Goal: Information Seeking & Learning: Learn about a topic

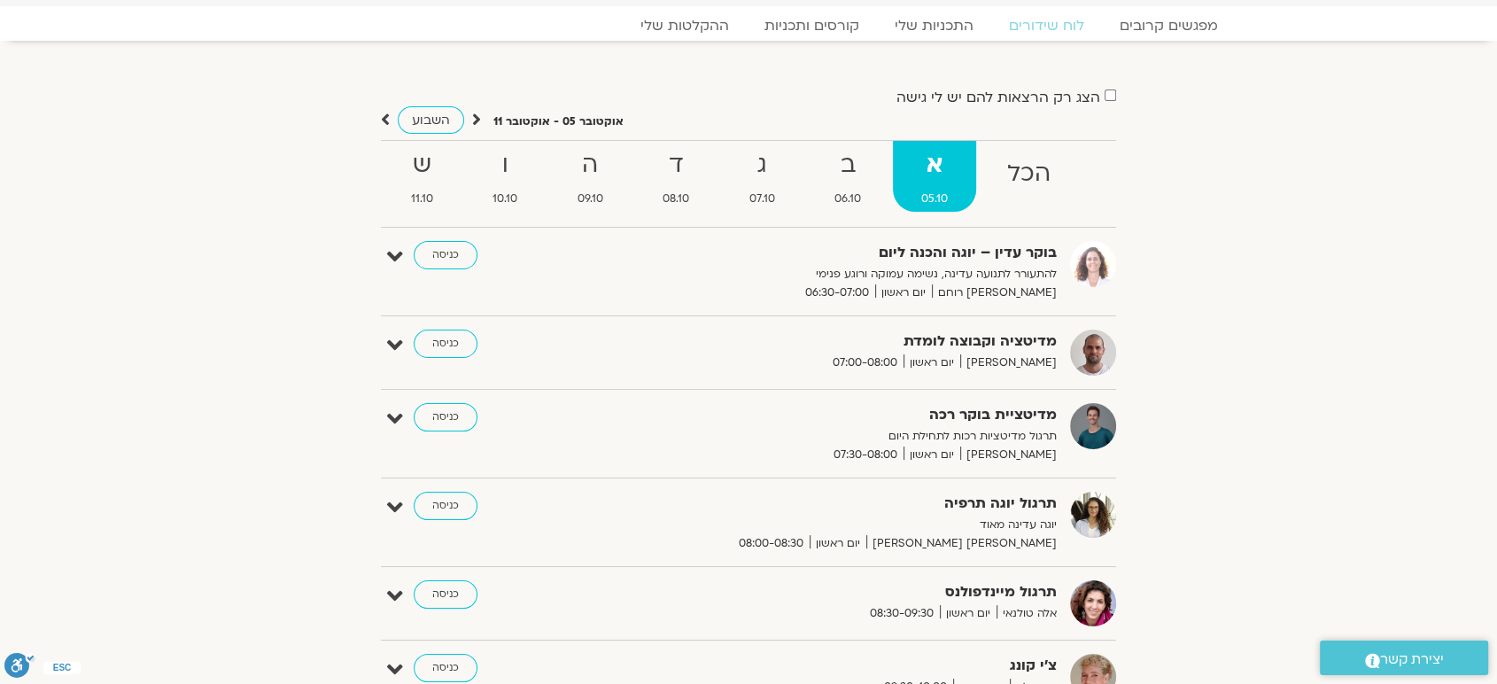
scroll to position [39, 0]
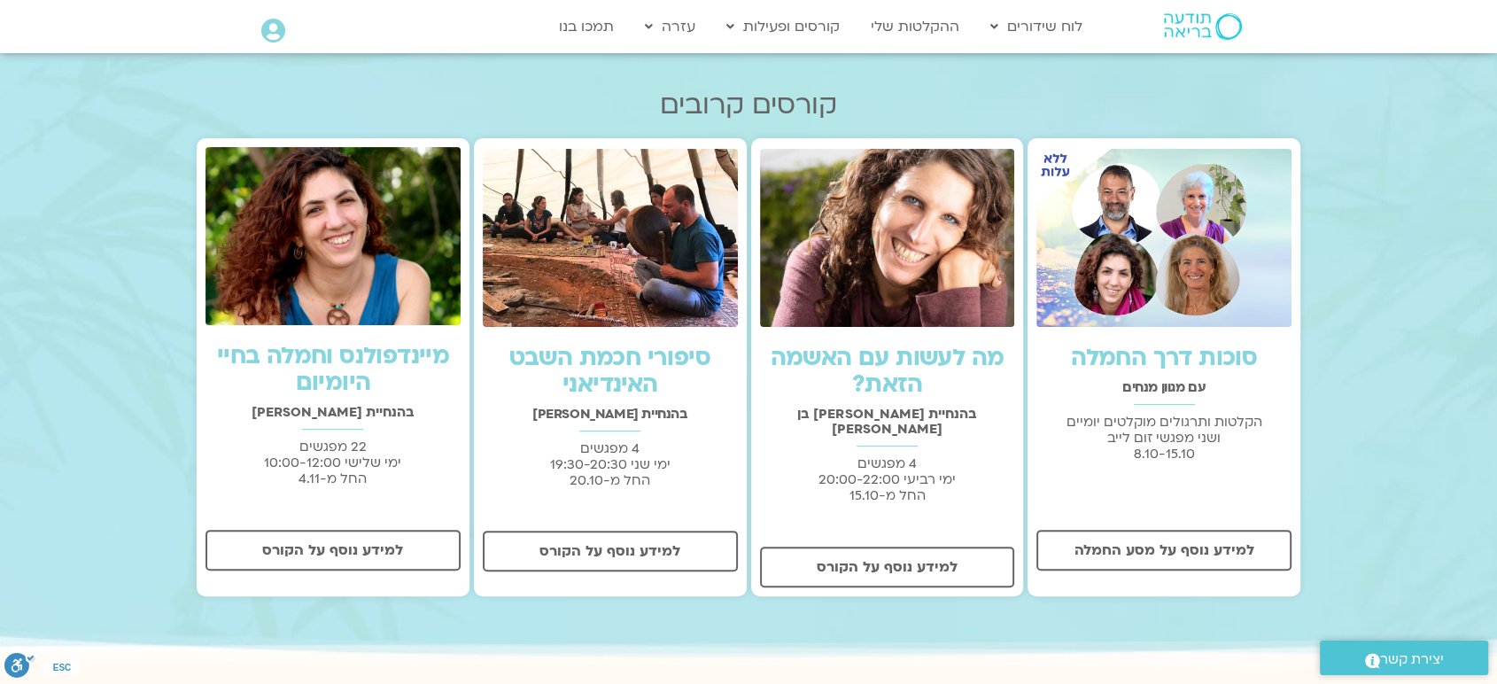
scroll to position [516, 0]
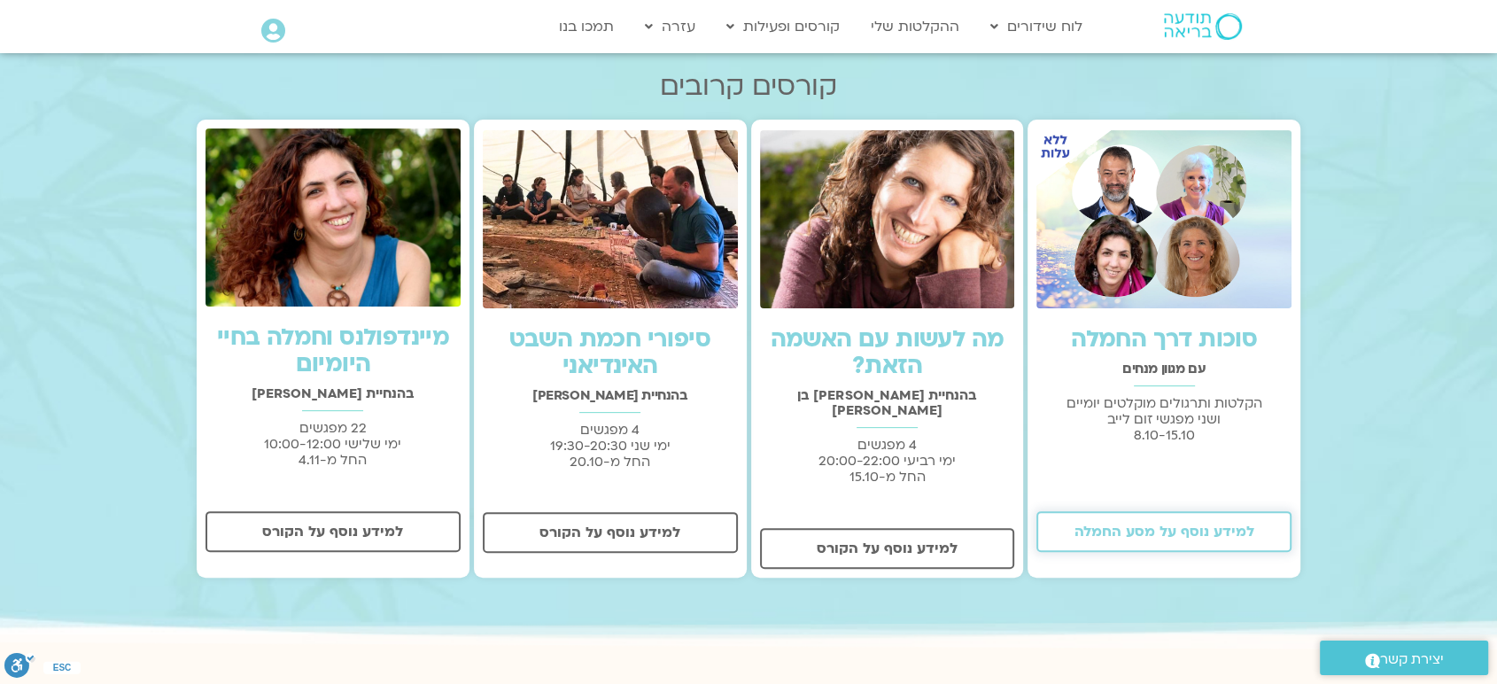
click at [1182, 522] on link "למידע נוסף על מסע החמלה" at bounding box center [1164, 531] width 255 height 41
